Goal: Check status: Check status

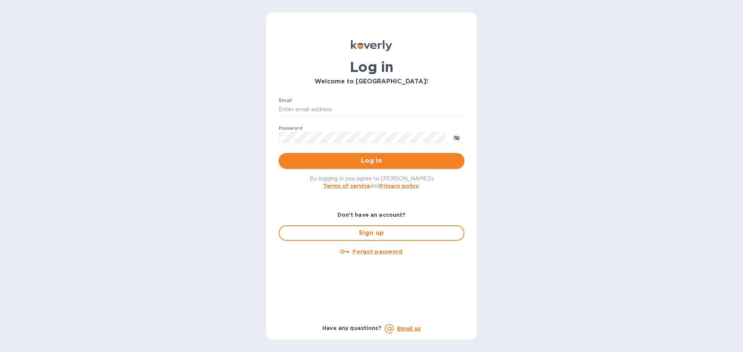
type input "[EMAIL_ADDRESS][DOMAIN_NAME]"
click at [290, 165] on span "Log in" at bounding box center [371, 160] width 173 height 9
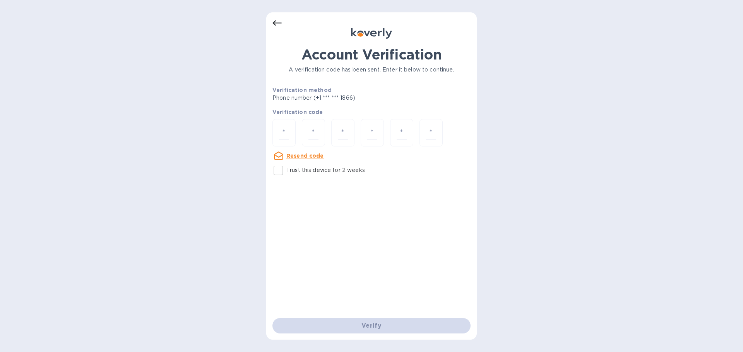
click at [283, 169] on input "Trust this device for 2 weeks" at bounding box center [278, 170] width 16 height 16
checkbox input "true"
click at [280, 131] on input "number" at bounding box center [284, 133] width 10 height 14
type input "4"
type input "6"
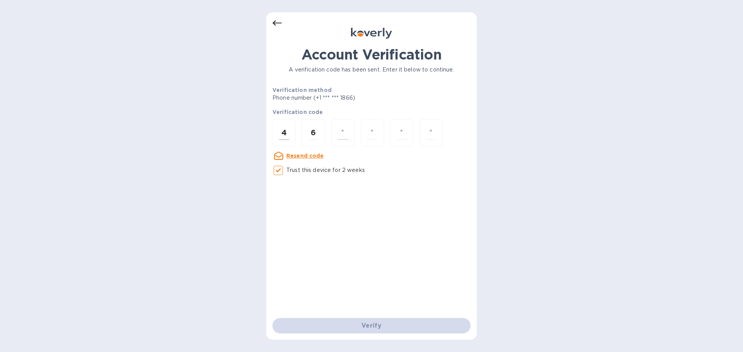
type input "3"
type input "4"
type input "7"
type input "5"
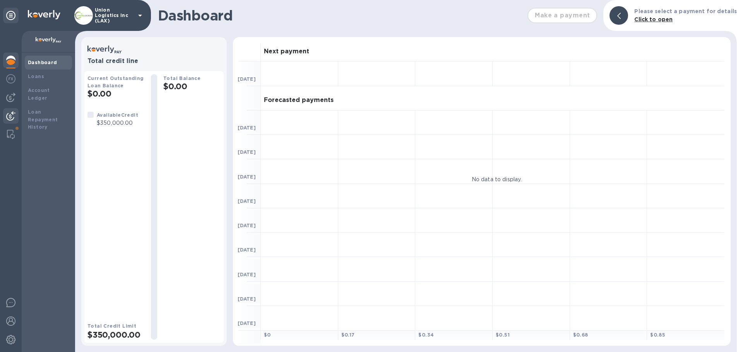
click at [12, 121] on div at bounding box center [10, 116] width 15 height 17
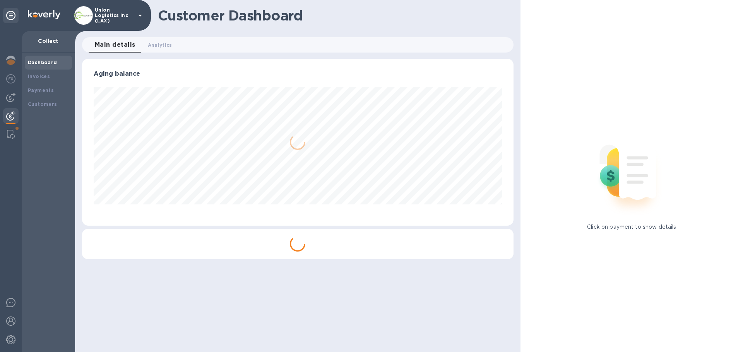
scroll to position [167, 431]
click at [53, 90] on div "Payments" at bounding box center [48, 91] width 41 height 8
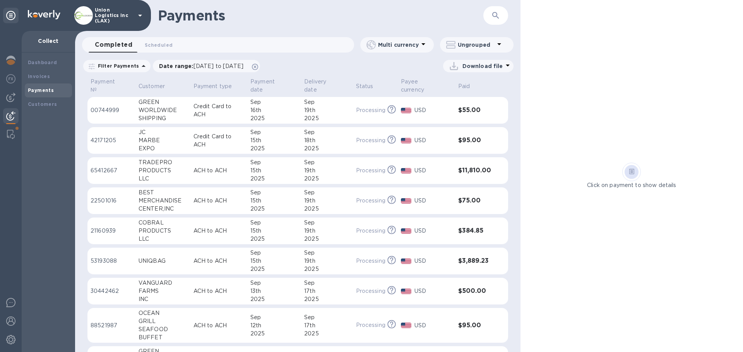
click at [317, 113] on div "19th" at bounding box center [326, 110] width 45 height 8
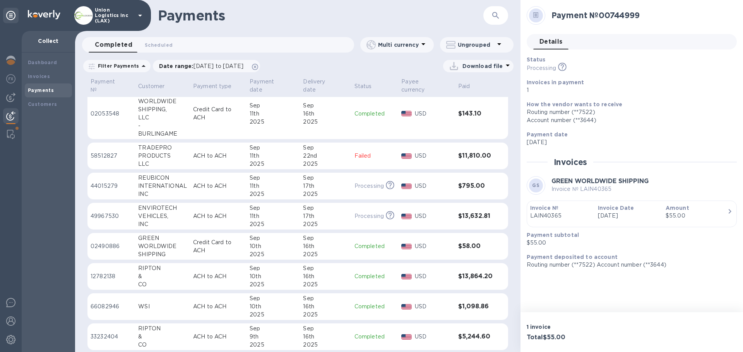
scroll to position [271, 0]
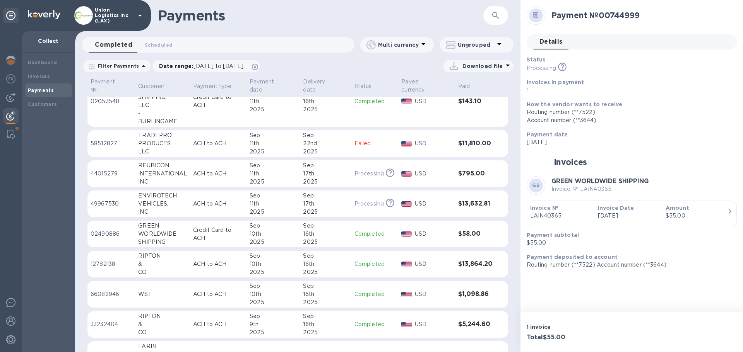
click at [198, 268] on p "ACH to ACH" at bounding box center [218, 264] width 50 height 8
